Goal: Task Accomplishment & Management: Manage account settings

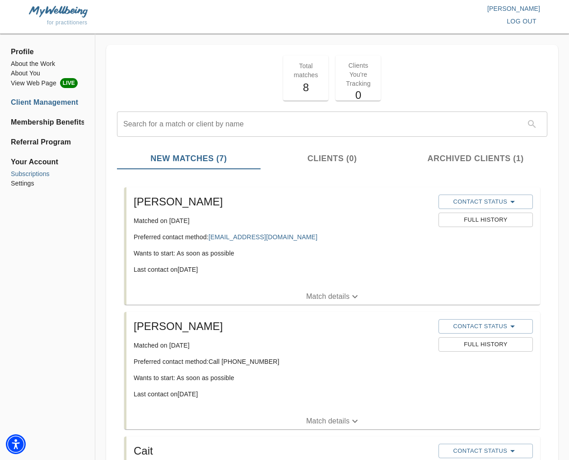
click at [44, 174] on li "Subscriptions" at bounding box center [47, 173] width 73 height 9
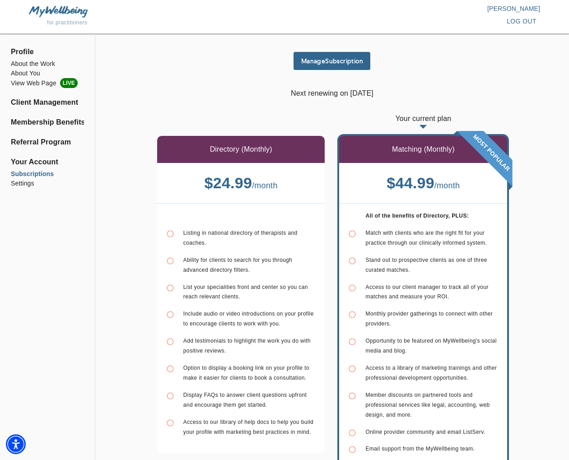
click at [323, 55] on button "Manage Subscription" at bounding box center [332, 61] width 77 height 18
click at [515, 21] on span "log out" at bounding box center [522, 21] width 30 height 11
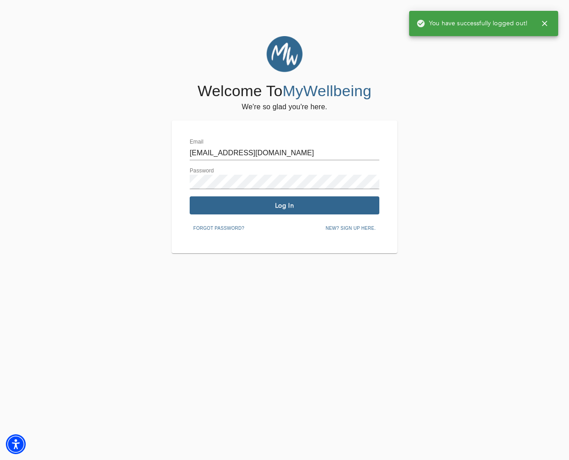
click at [253, 156] on input "ninabakoyiannis@selfworksgroup.com" at bounding box center [285, 153] width 190 height 14
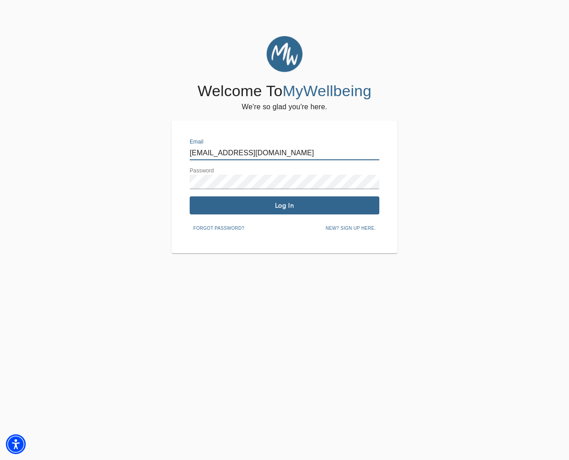
type input "annjeffrey@selfworksgroup.com"
click at [276, 206] on span "Log In" at bounding box center [284, 205] width 182 height 9
